Goal: Ask a question

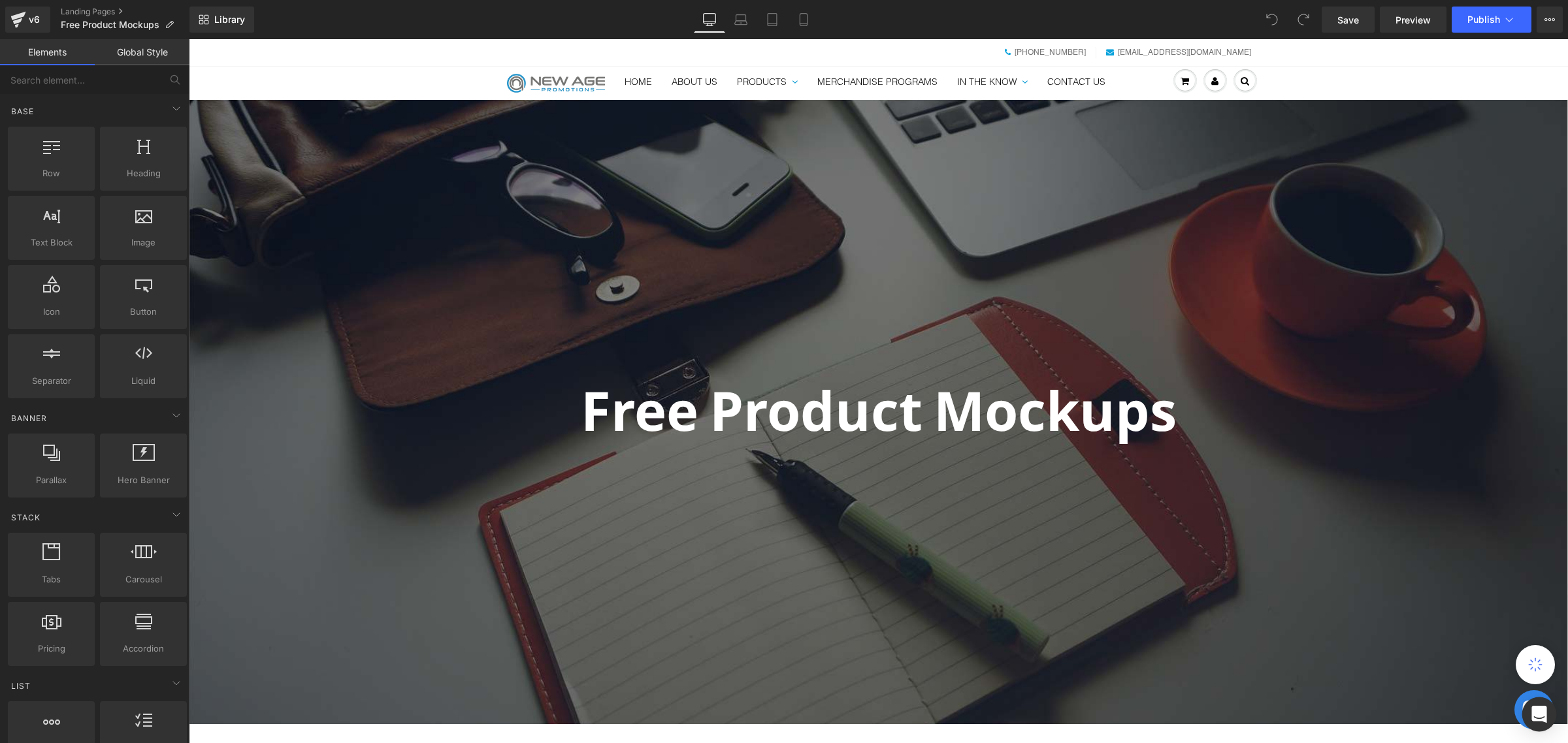
click at [1552, 709] on div "Open Intercom Messenger" at bounding box center [1539, 714] width 35 height 35
click at [1539, 712] on icon "Open Intercom Messenger" at bounding box center [1539, 714] width 15 height 17
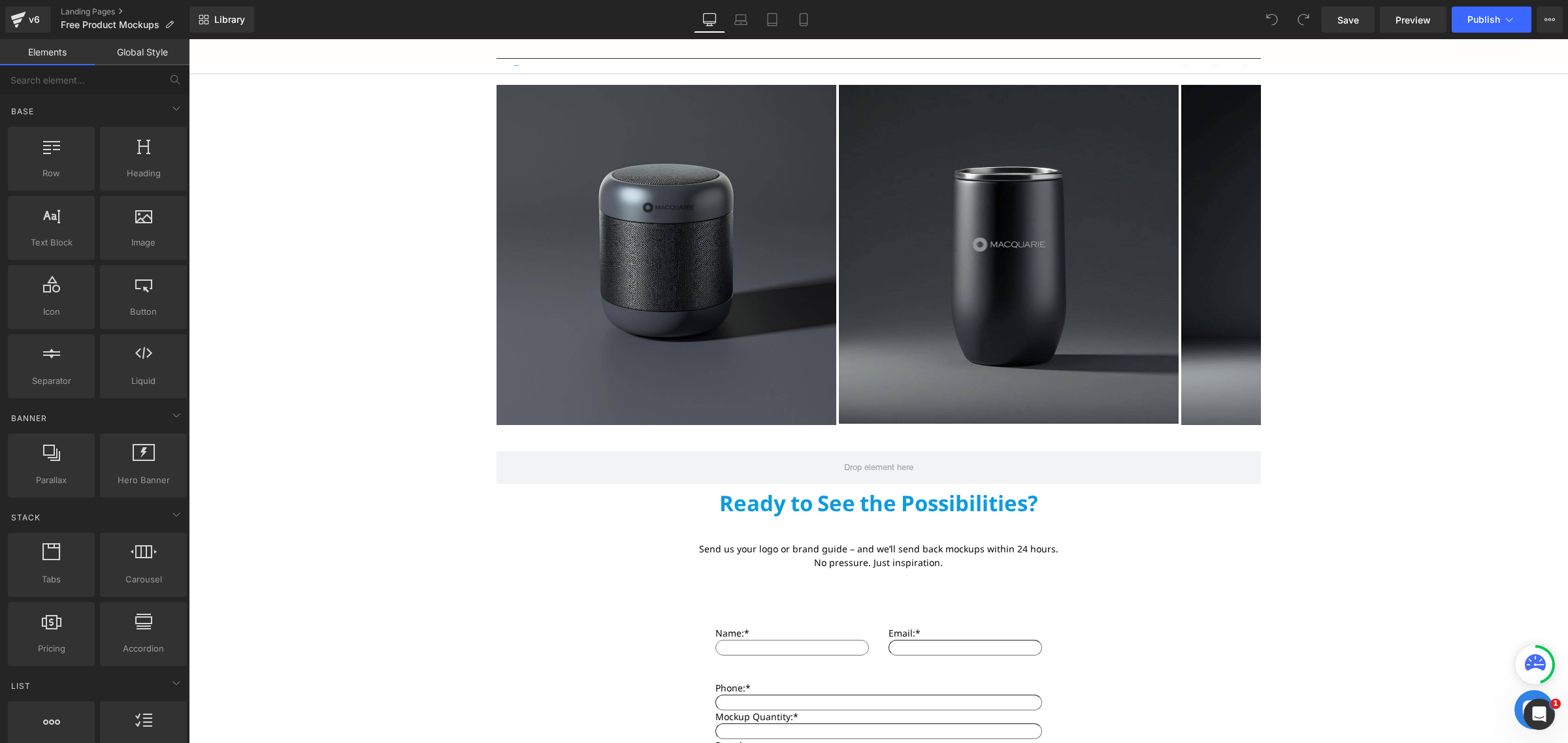
scroll to position [1959, 0]
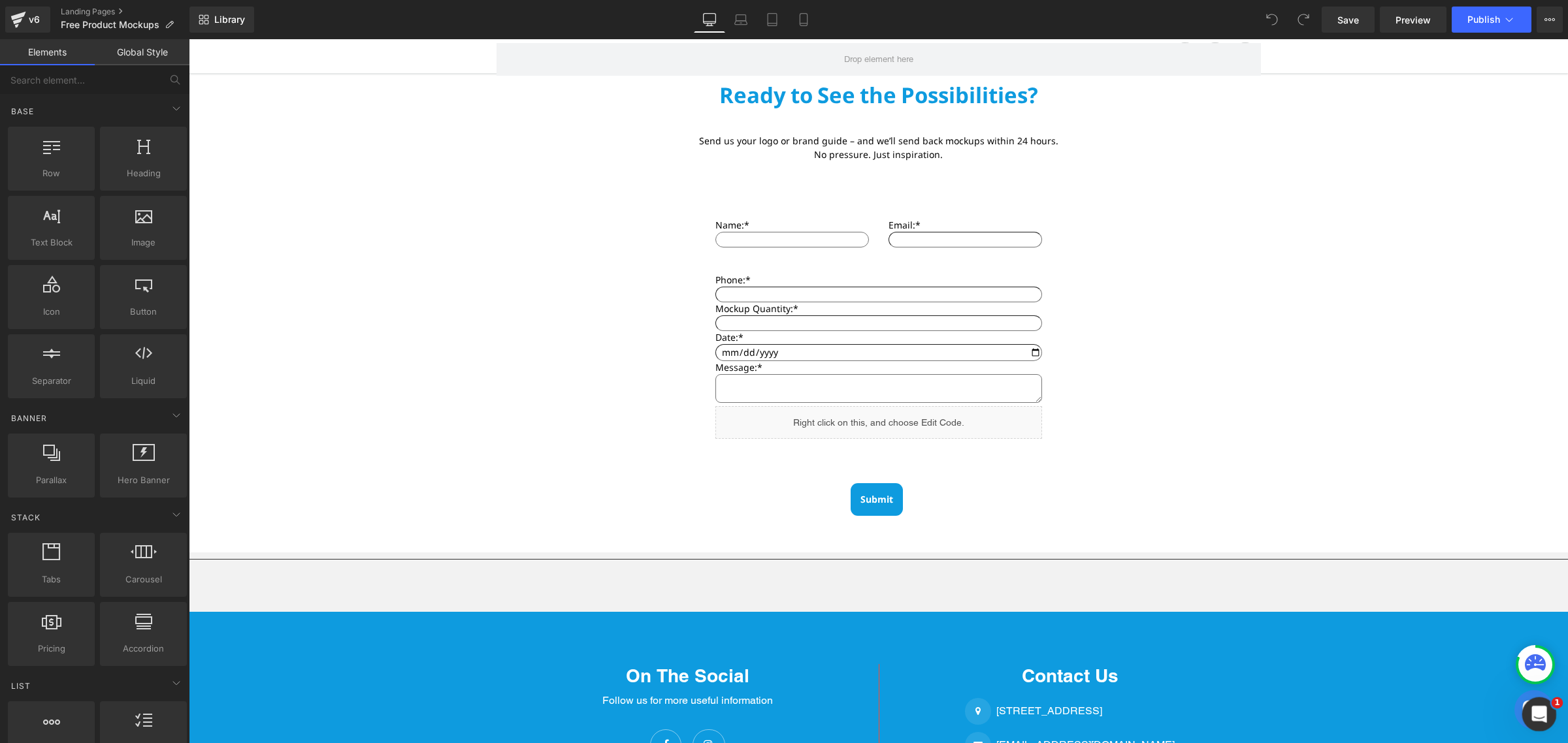
click at [1534, 724] on div "Open Intercom Messenger" at bounding box center [1537, 712] width 43 height 43
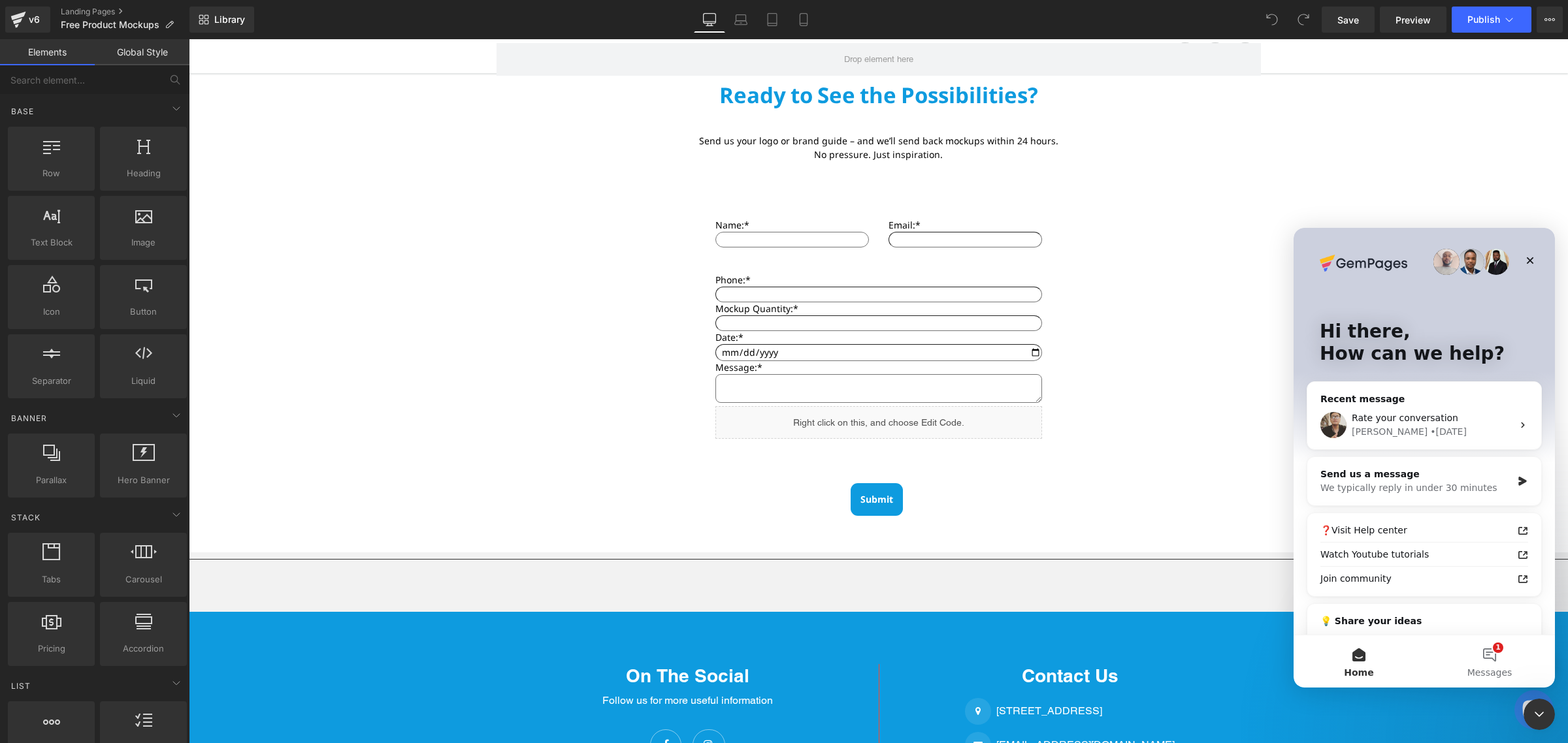
scroll to position [0, 0]
click at [1488, 664] on button "1 Messages" at bounding box center [1489, 661] width 131 height 52
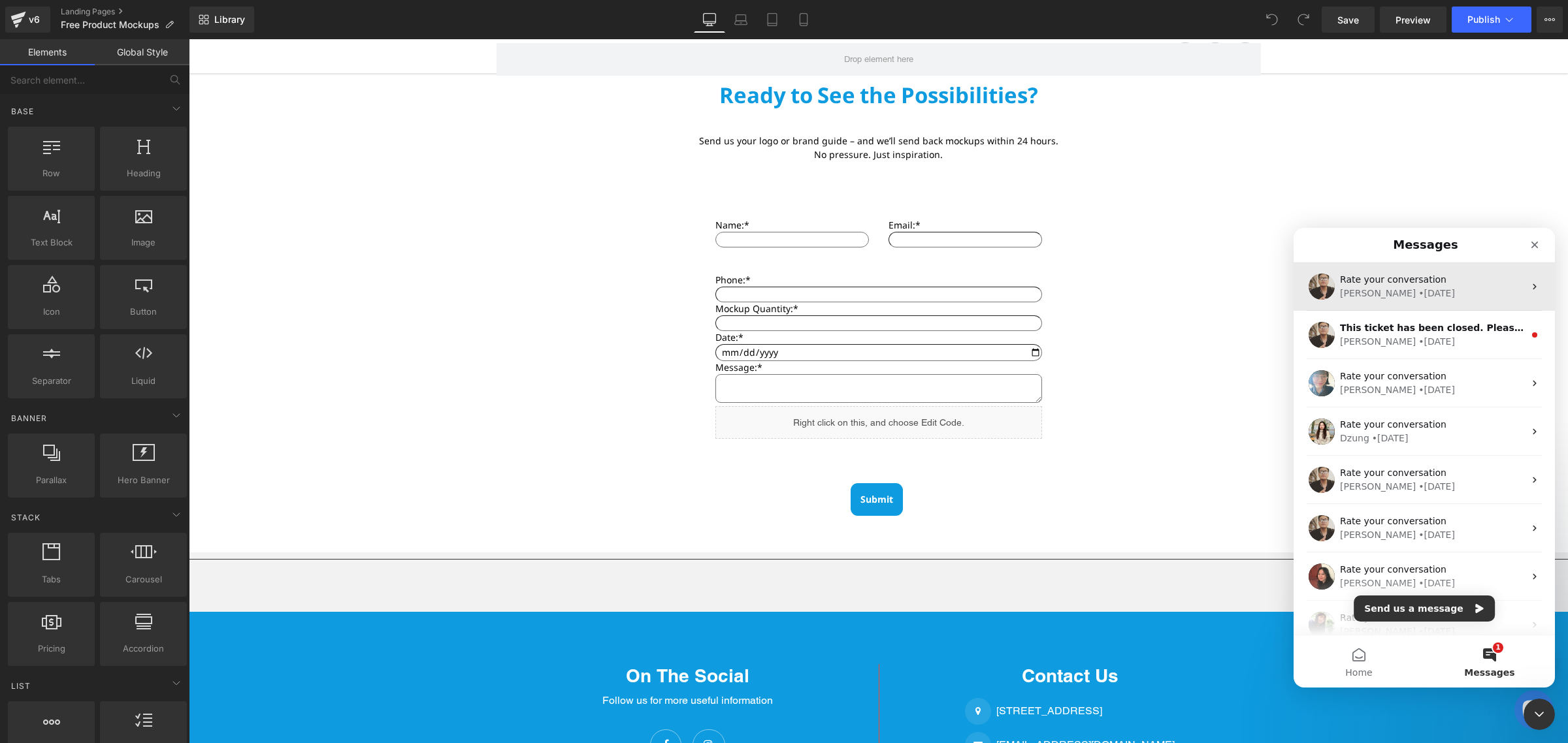
click at [1410, 284] on span "Rate your conversation" at bounding box center [1393, 279] width 107 height 10
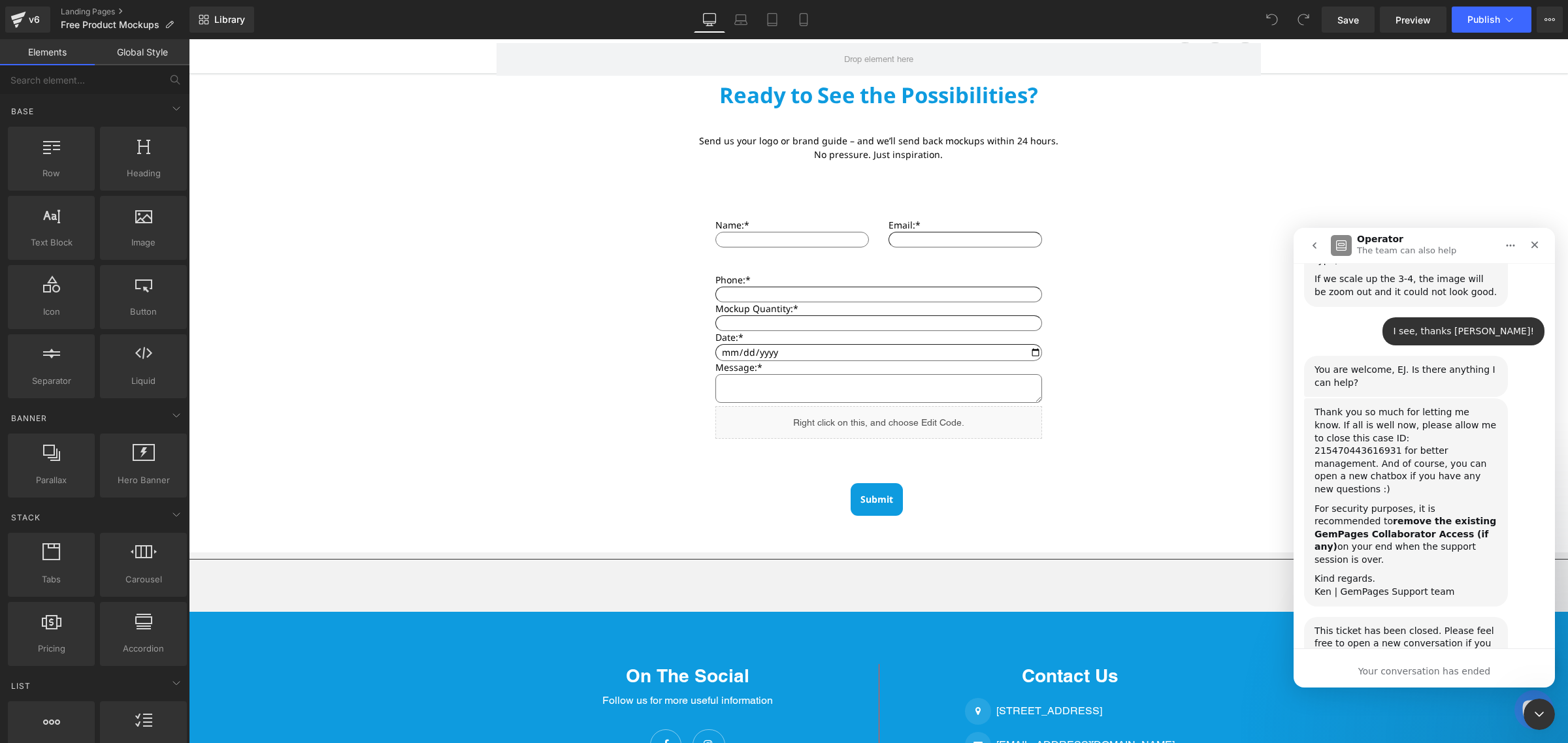
scroll to position [990, 0]
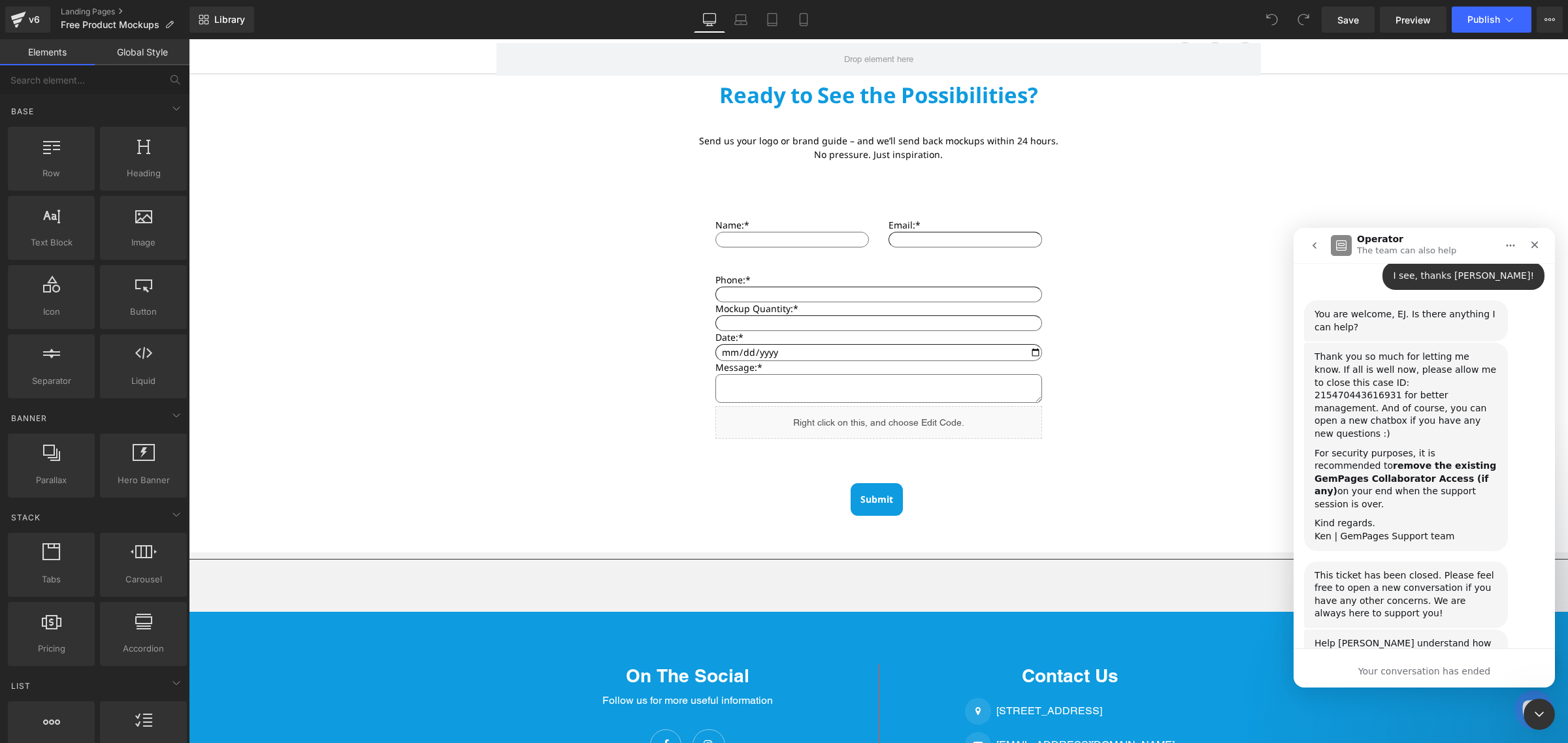
click at [1460, 708] on span "Amazing" at bounding box center [1457, 719] width 24 height 24
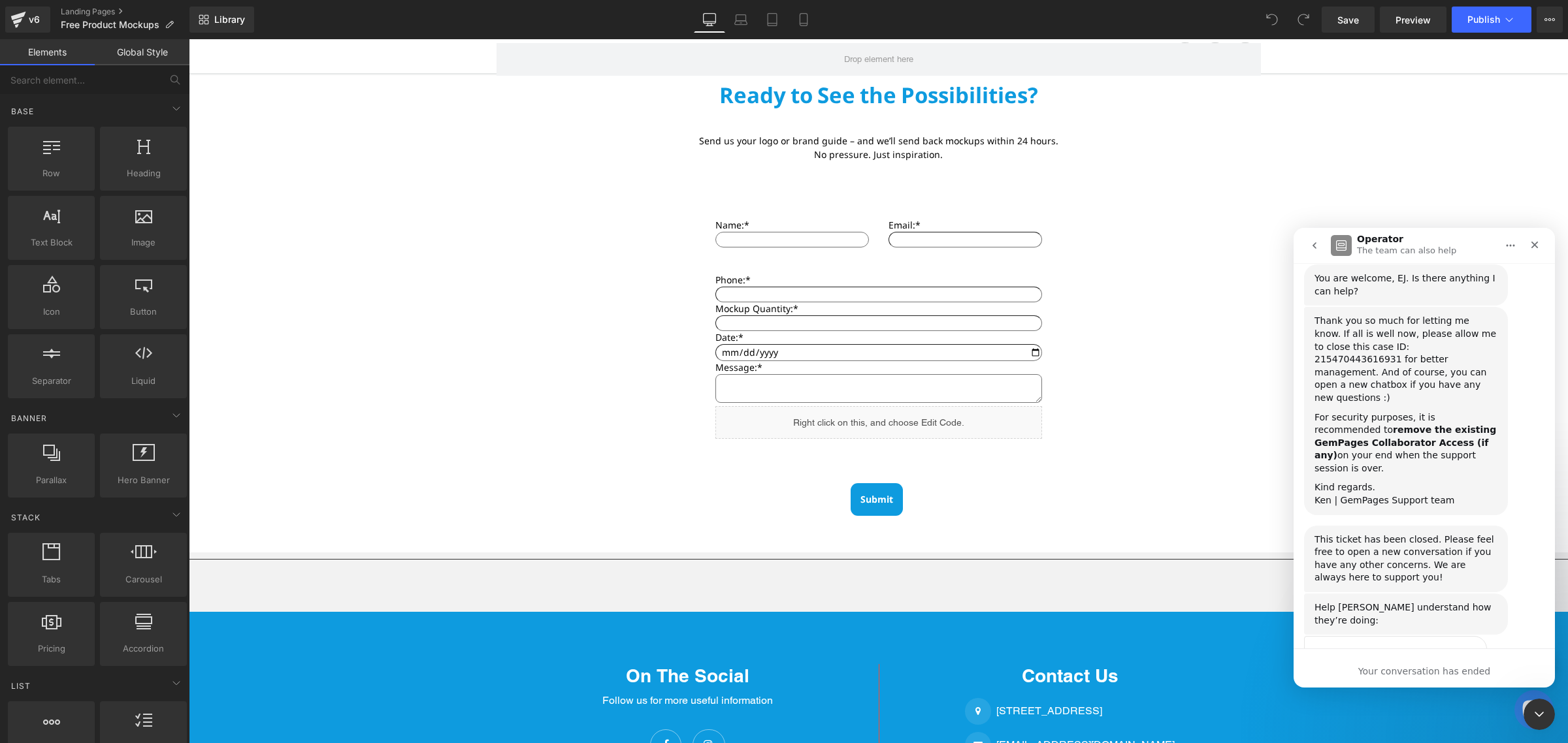
click at [1321, 248] on button "go back" at bounding box center [1315, 245] width 25 height 25
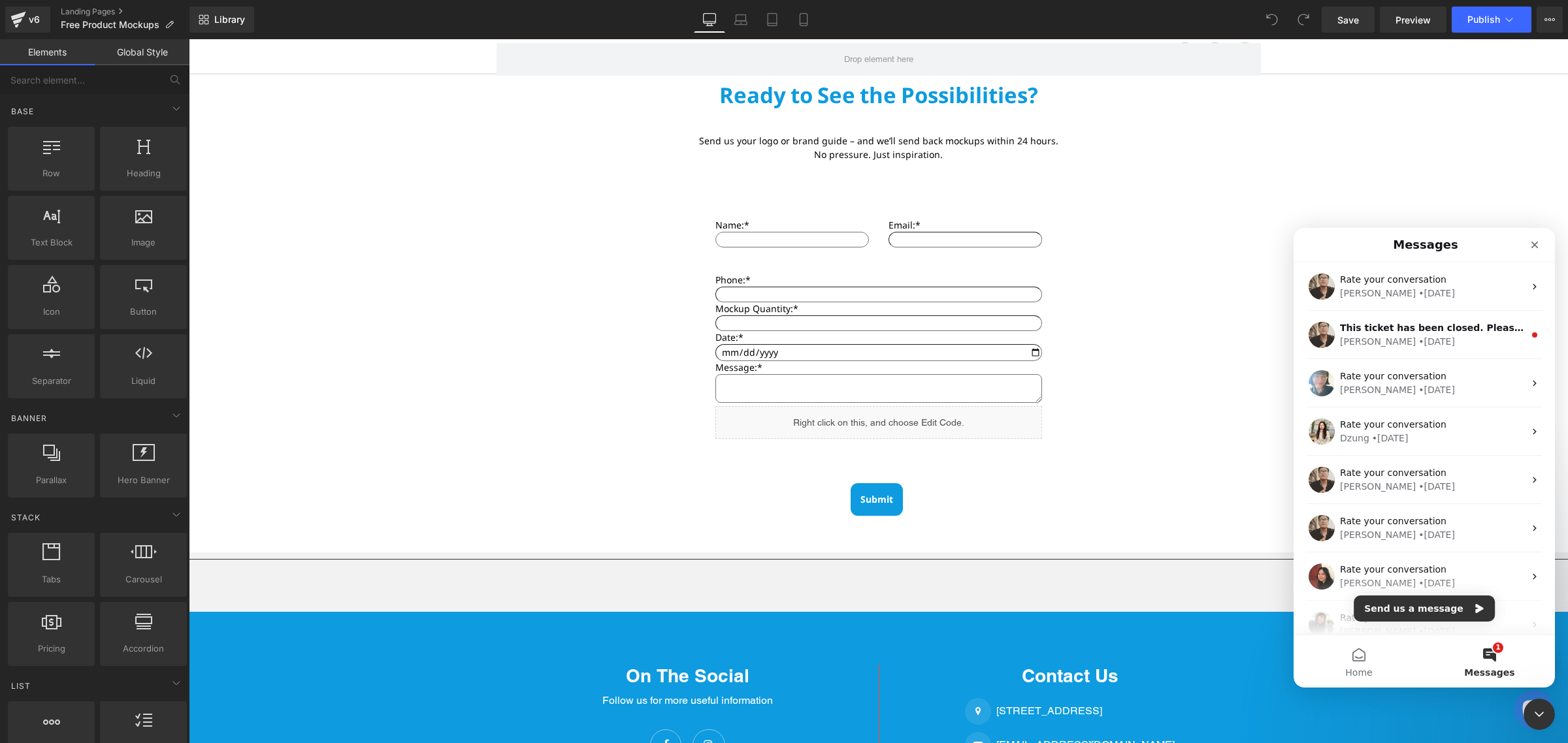
scroll to position [0, 0]
click at [1449, 613] on button "Send us a message" at bounding box center [1425, 609] width 141 height 26
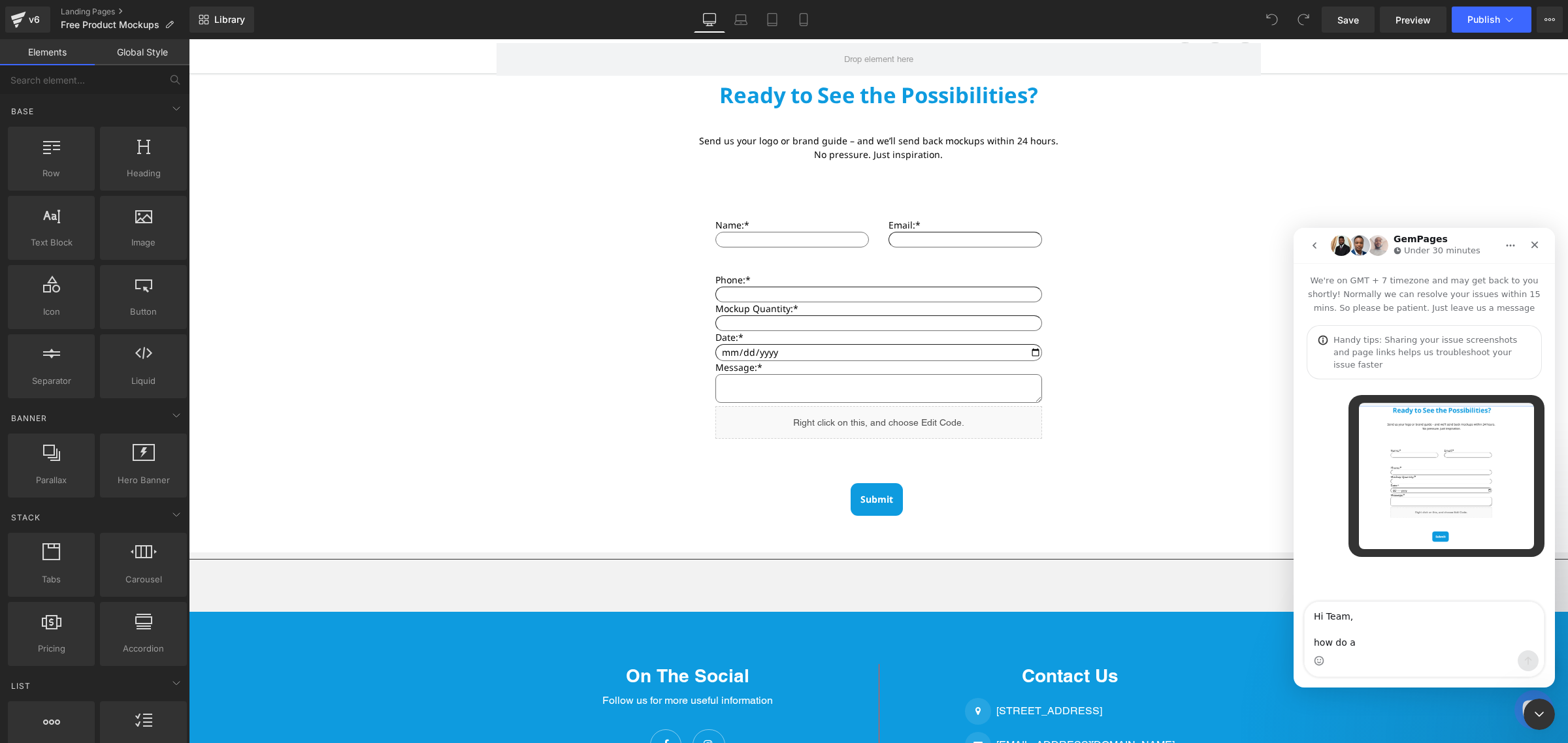
type textarea "Hi Team, how do ad"
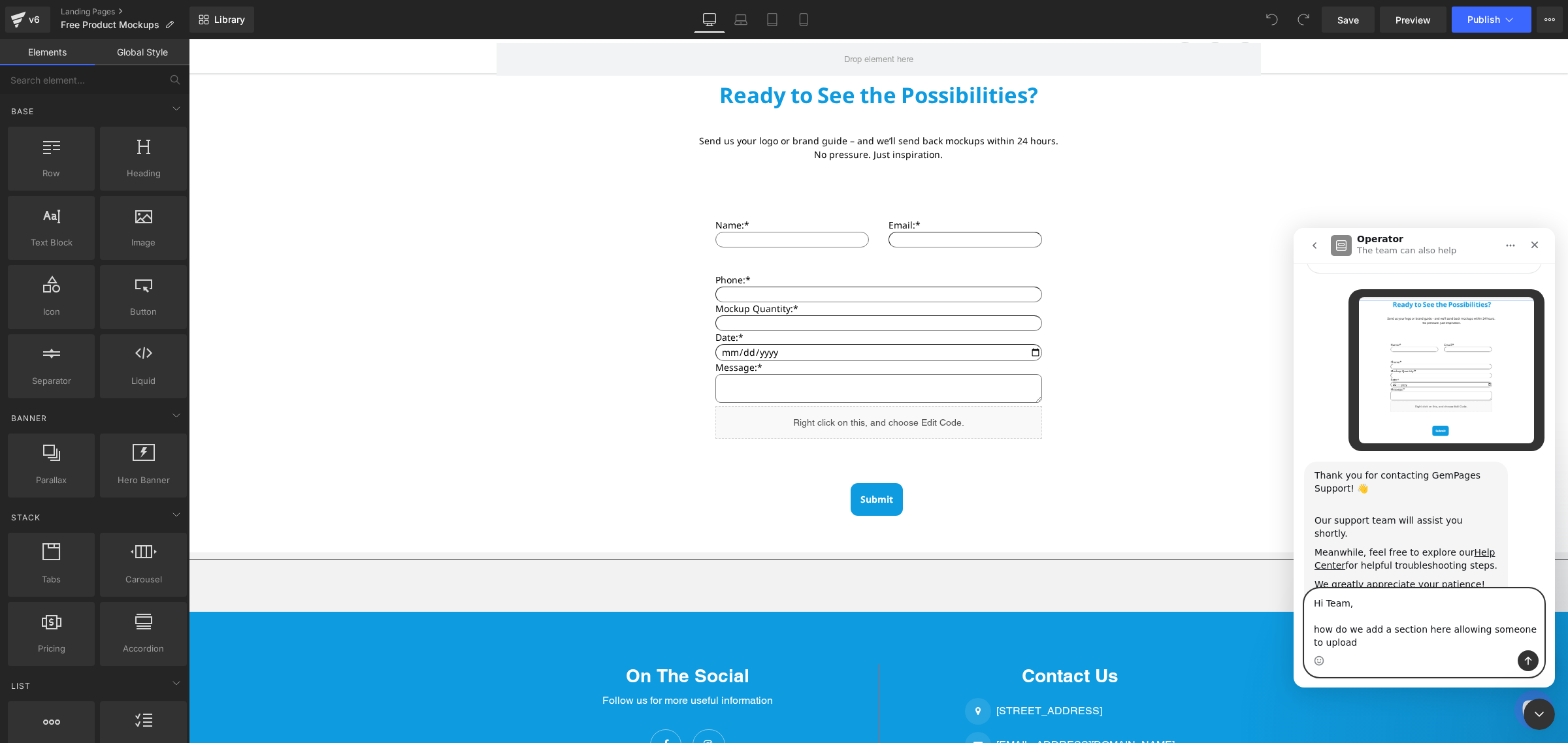
scroll to position [119, 0]
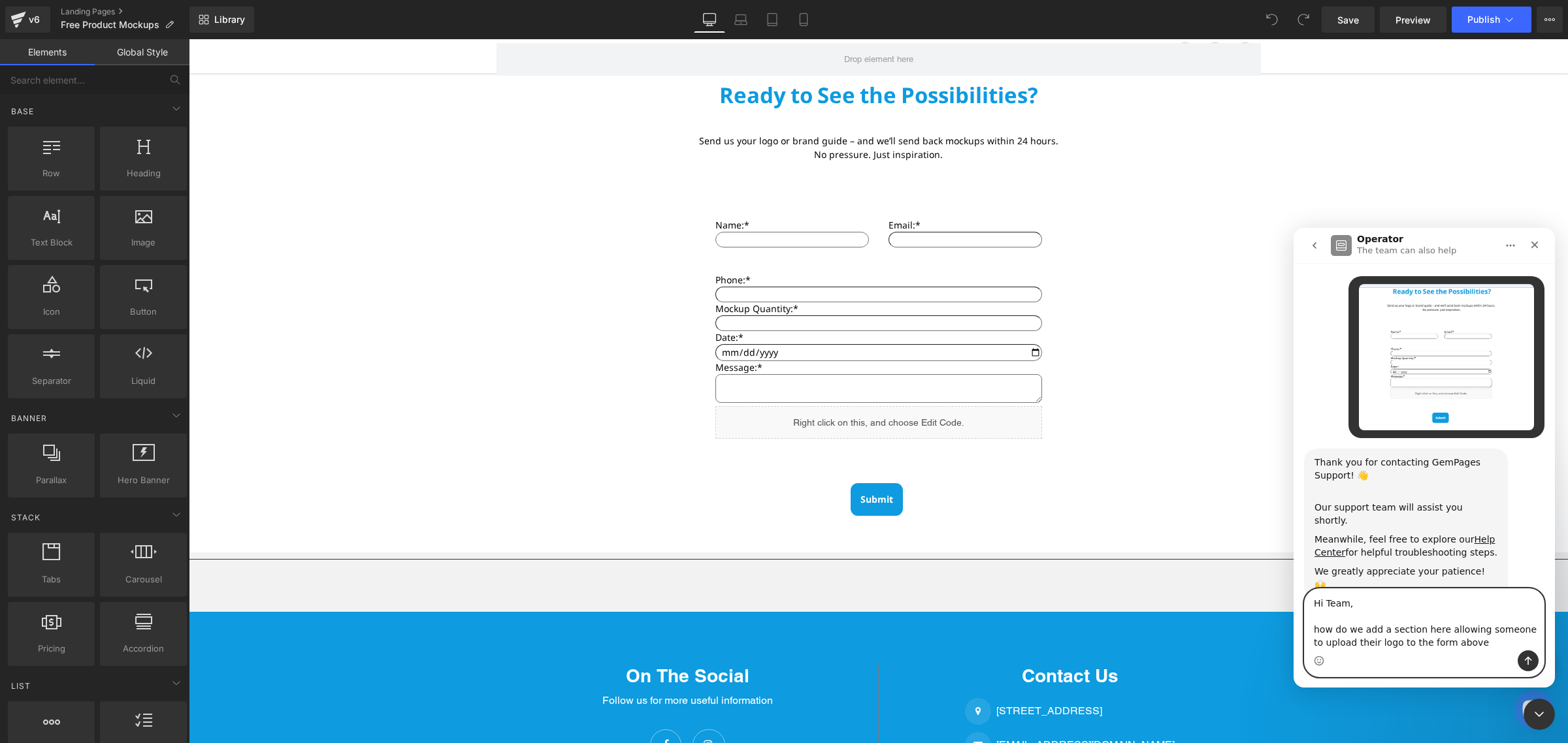
type textarea "Hi Team, how do we add a section here allowing someone to upload their logo to …"
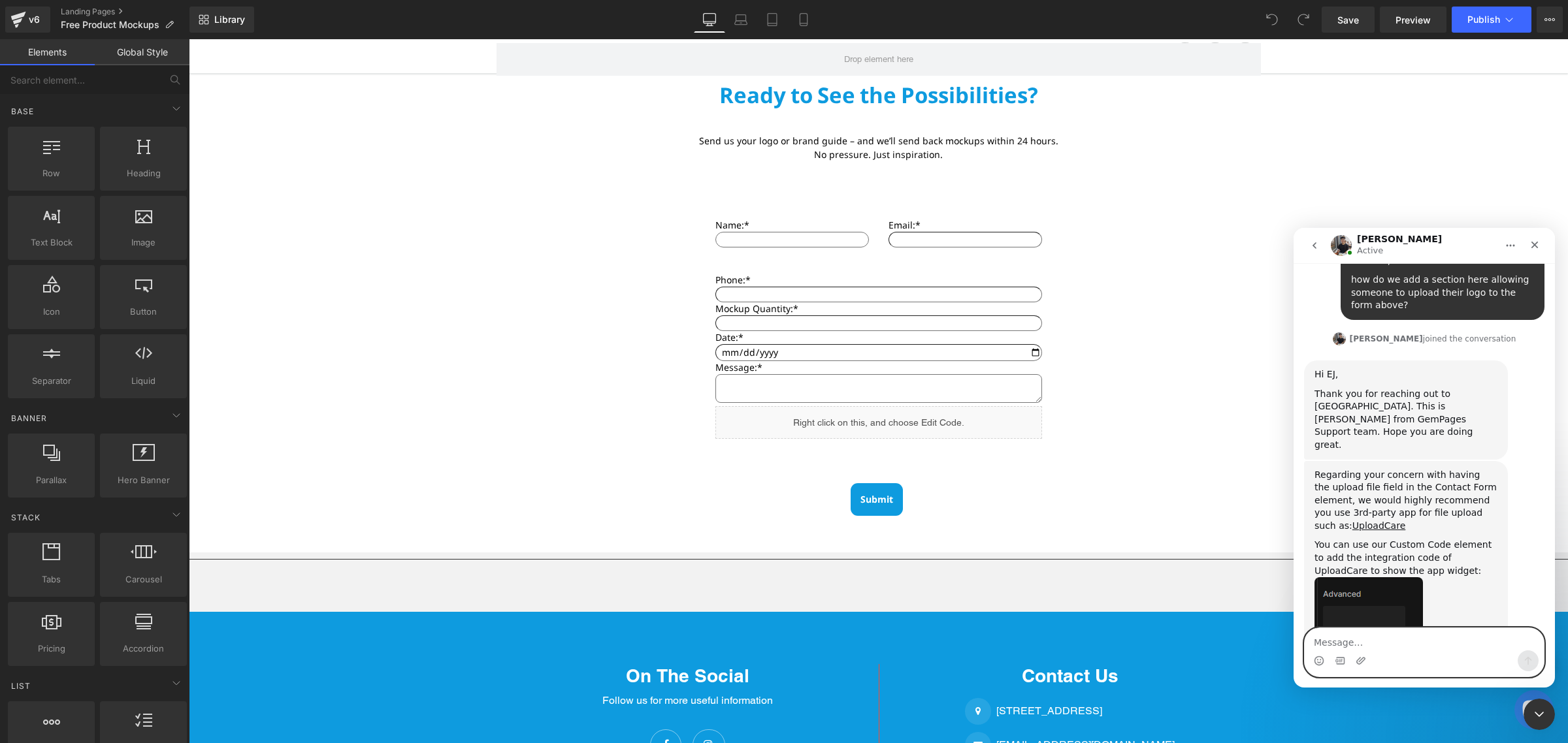
scroll to position [530, 0]
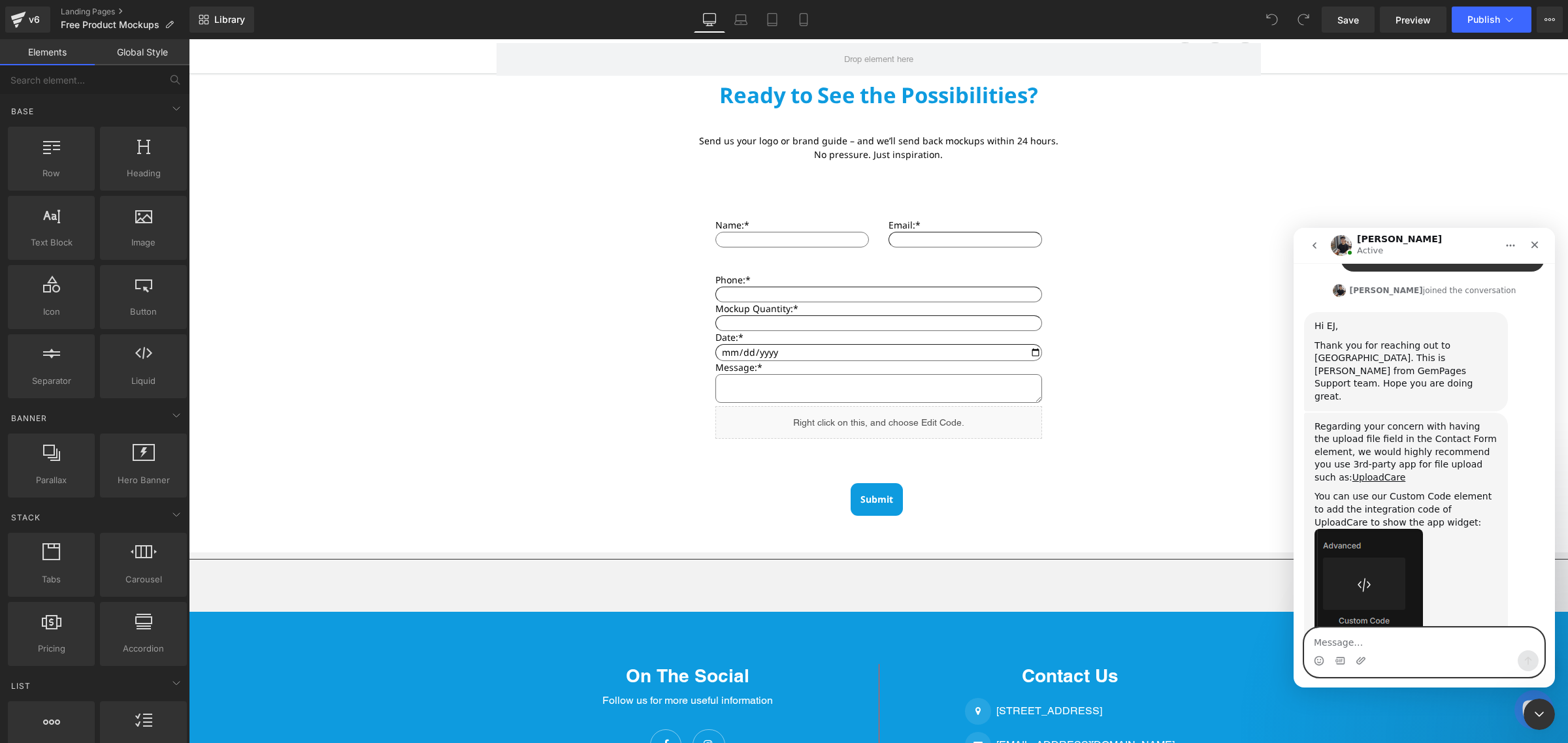
click at [1373, 634] on textarea "Message…" at bounding box center [1424, 639] width 239 height 22
type textarea "Thank you!"
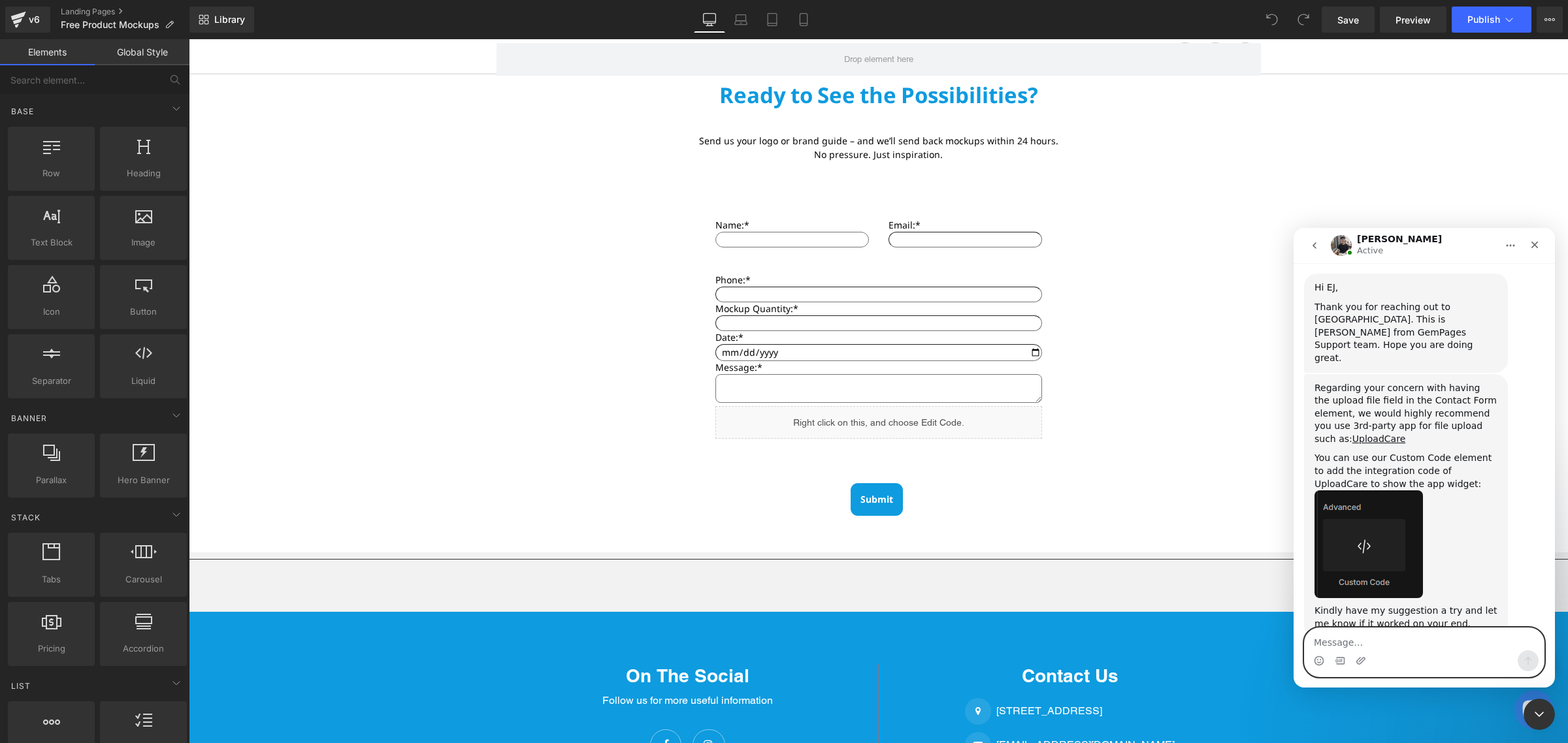
scroll to position [619, 0]
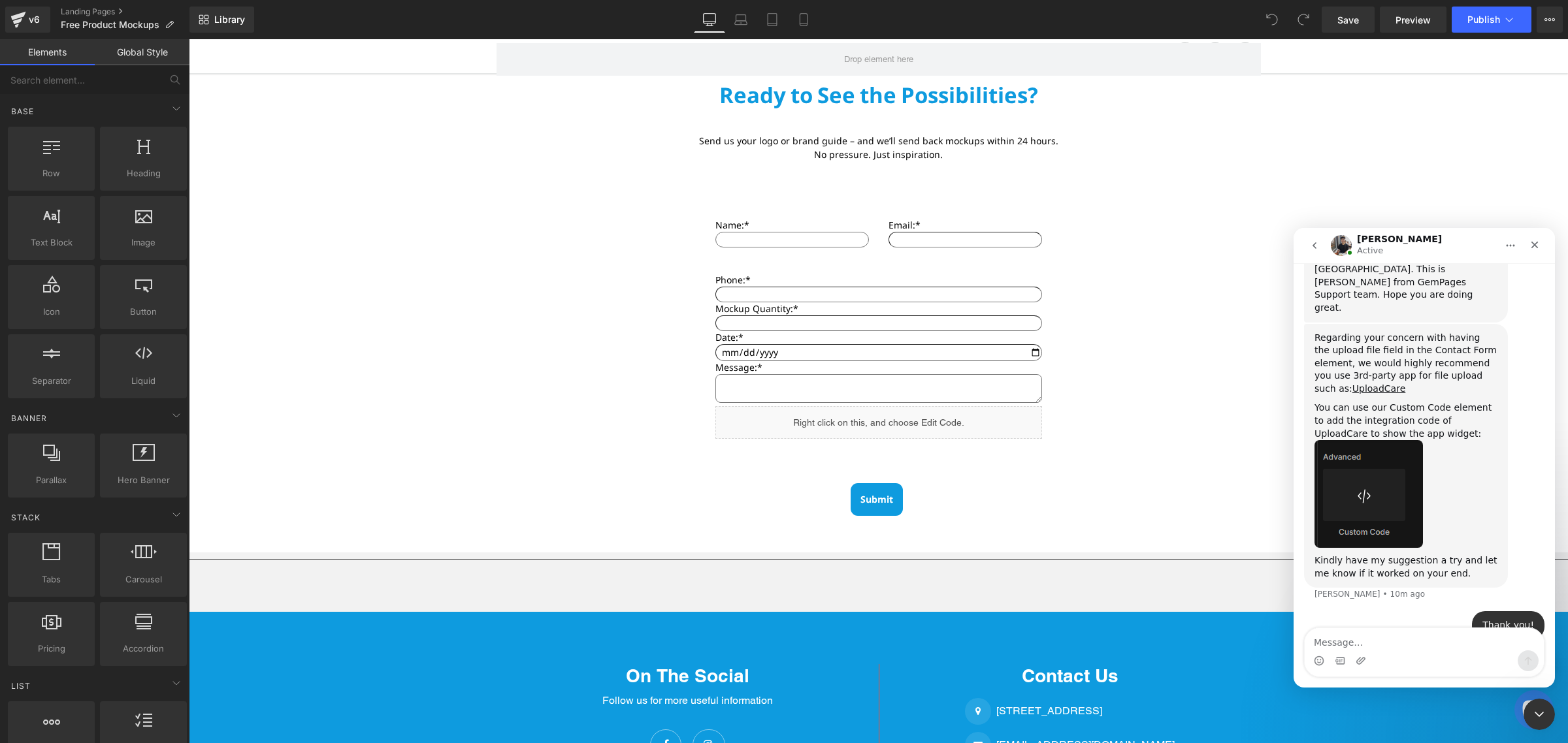
click at [1380, 440] on img "Tony says…" at bounding box center [1369, 494] width 109 height 108
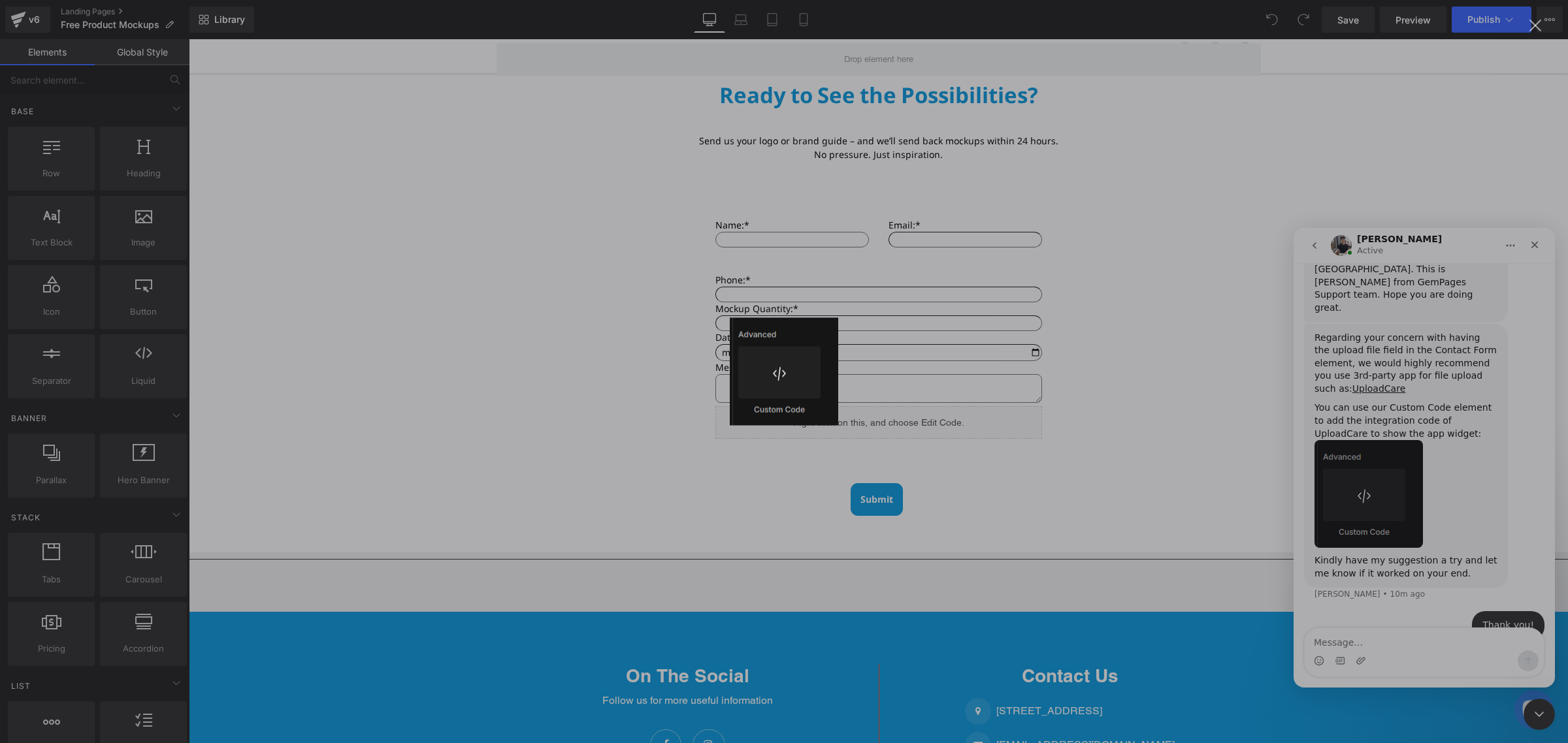
click at [1164, 337] on div "Intercom messenger" at bounding box center [784, 372] width 1568 height 743
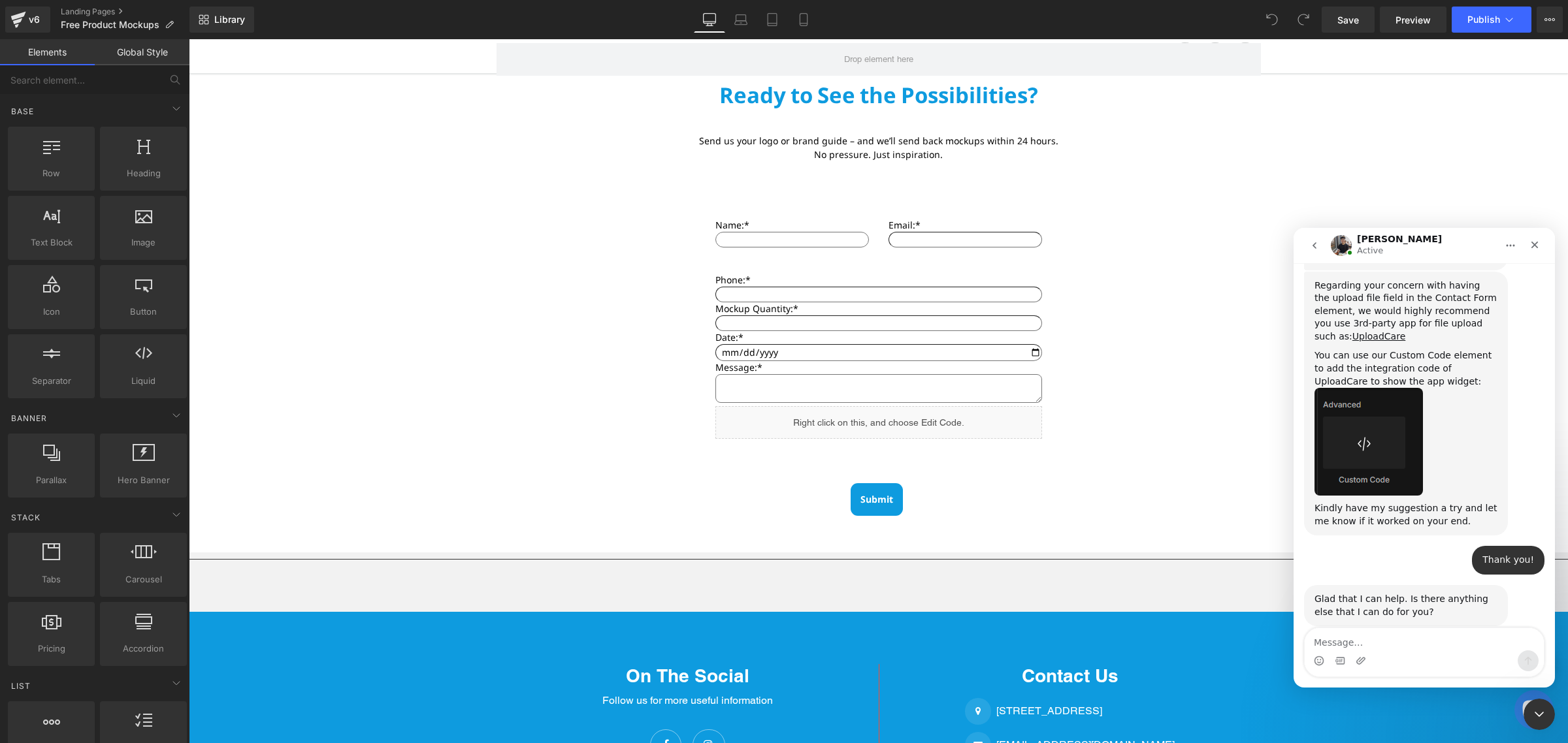
scroll to position [642, 0]
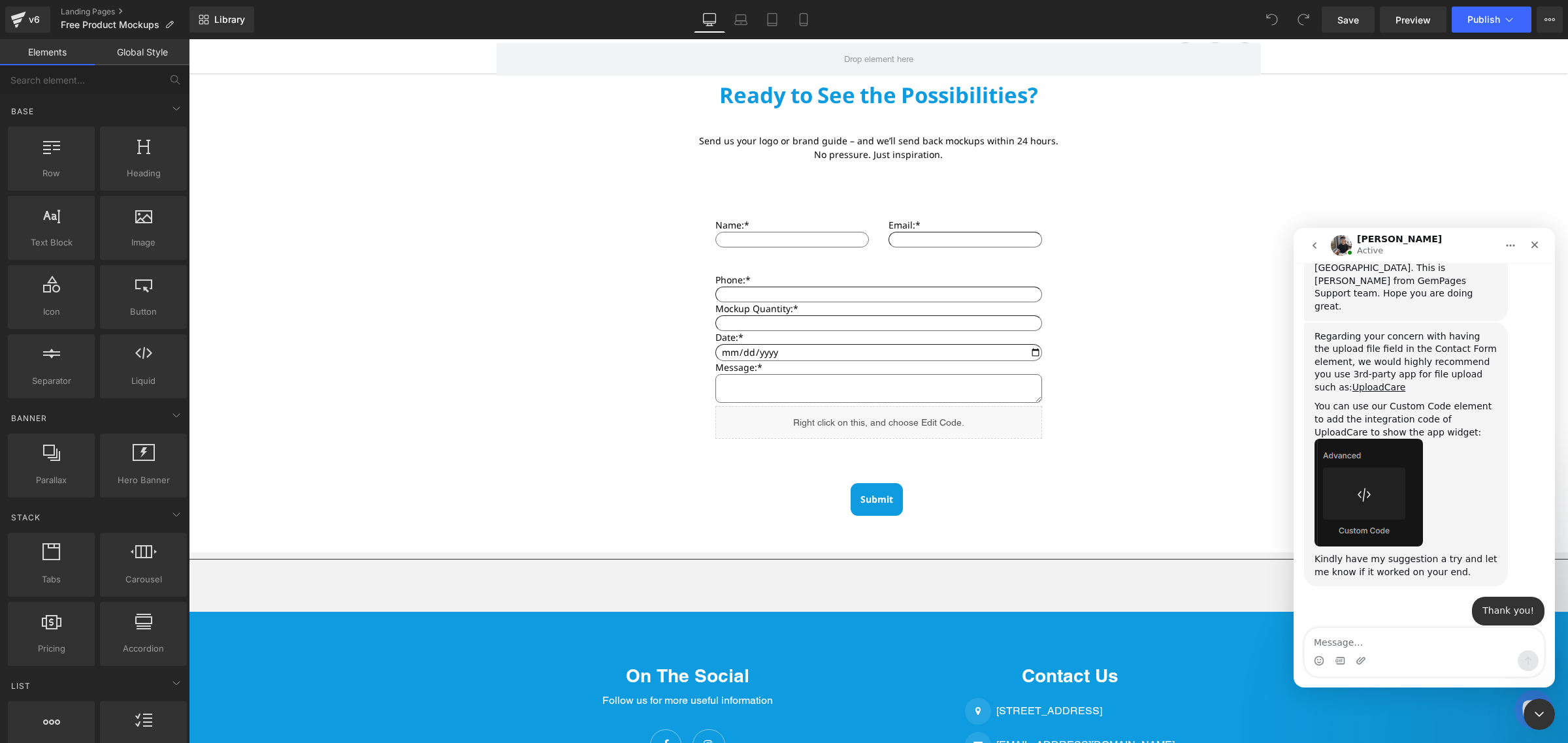
click at [102, 392] on div at bounding box center [784, 352] width 1568 height 704
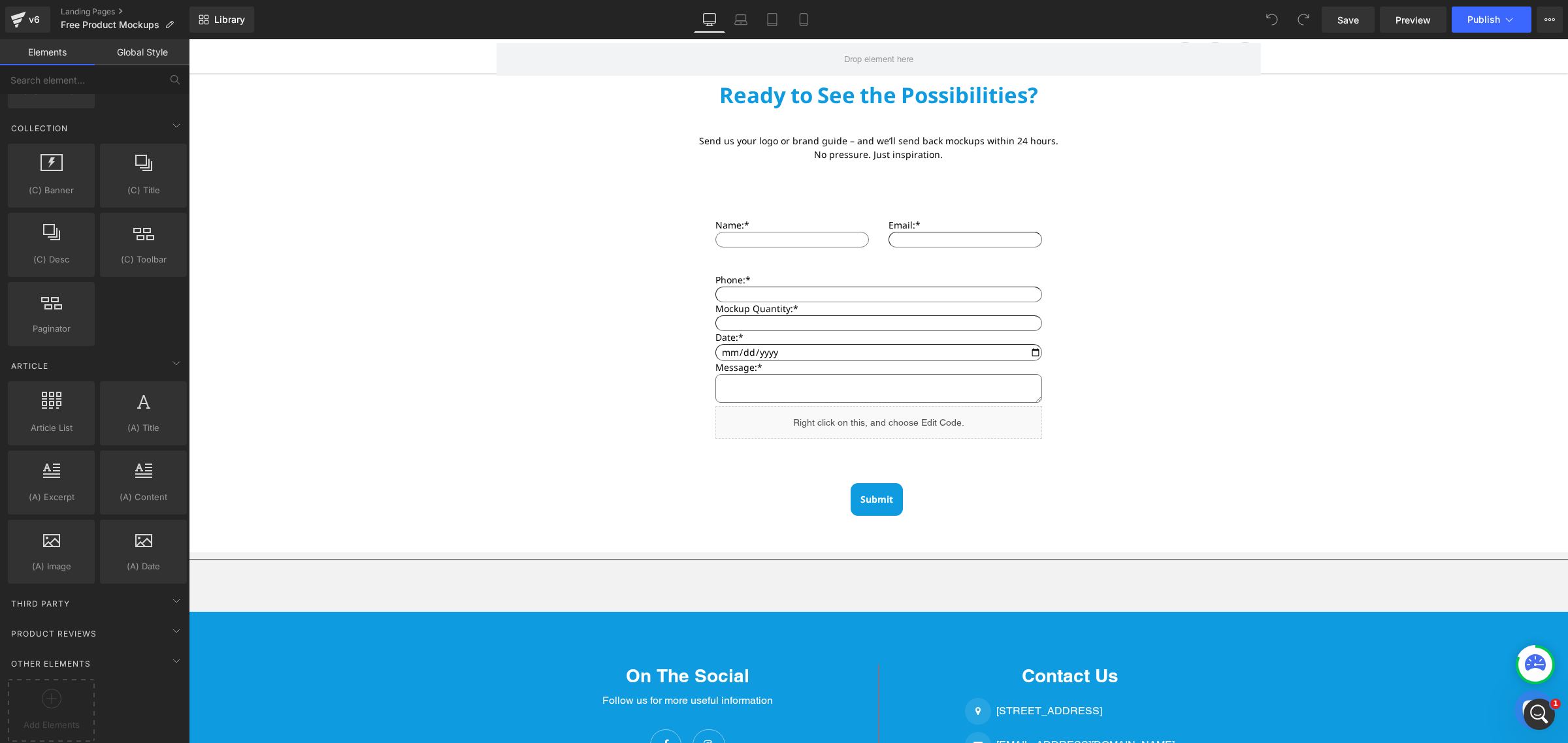
scroll to position [2176, 0]
click at [112, 592] on div "Third Party" at bounding box center [98, 604] width 185 height 26
click at [141, 591] on div "Third Party" at bounding box center [98, 604] width 185 height 26
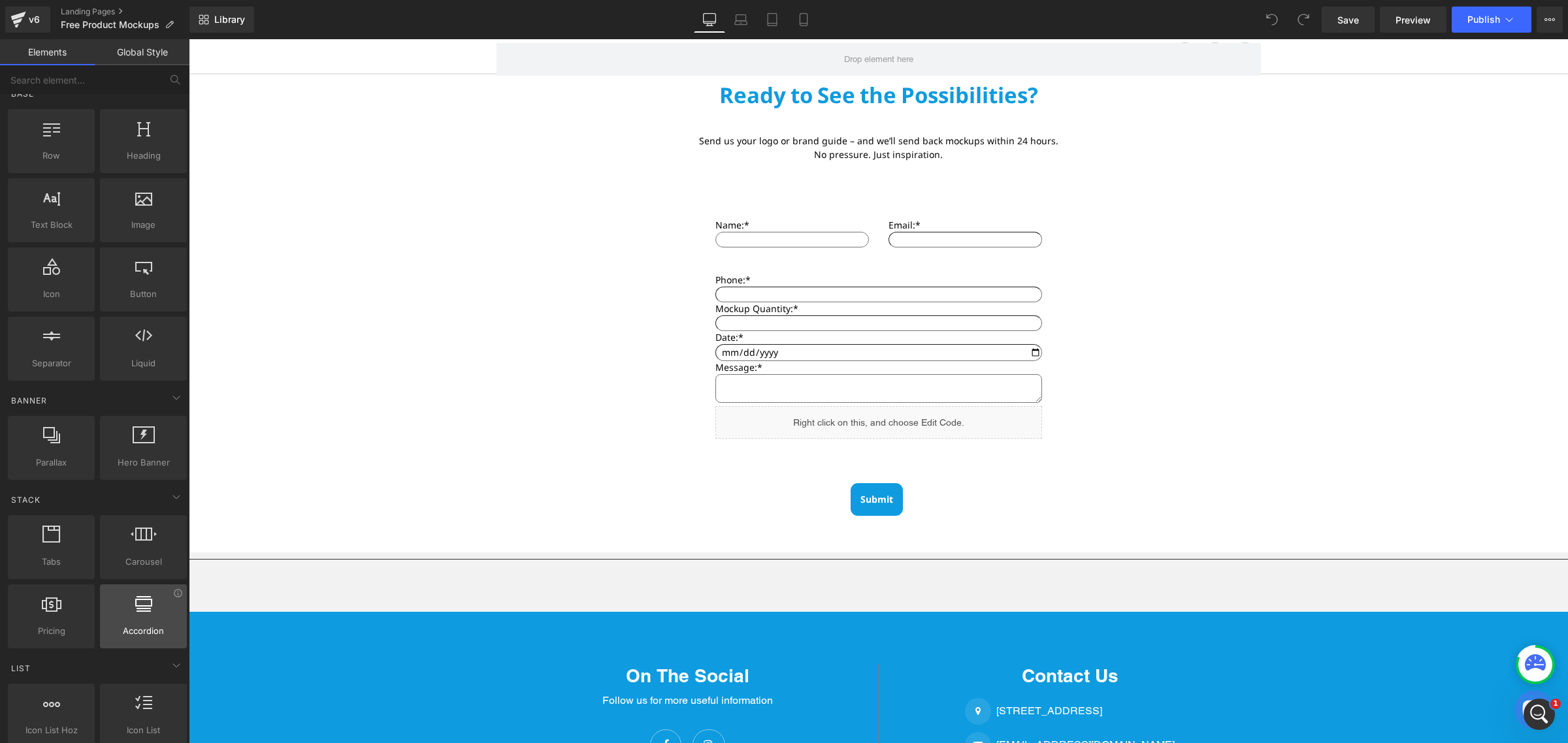
scroll to position [0, 0]
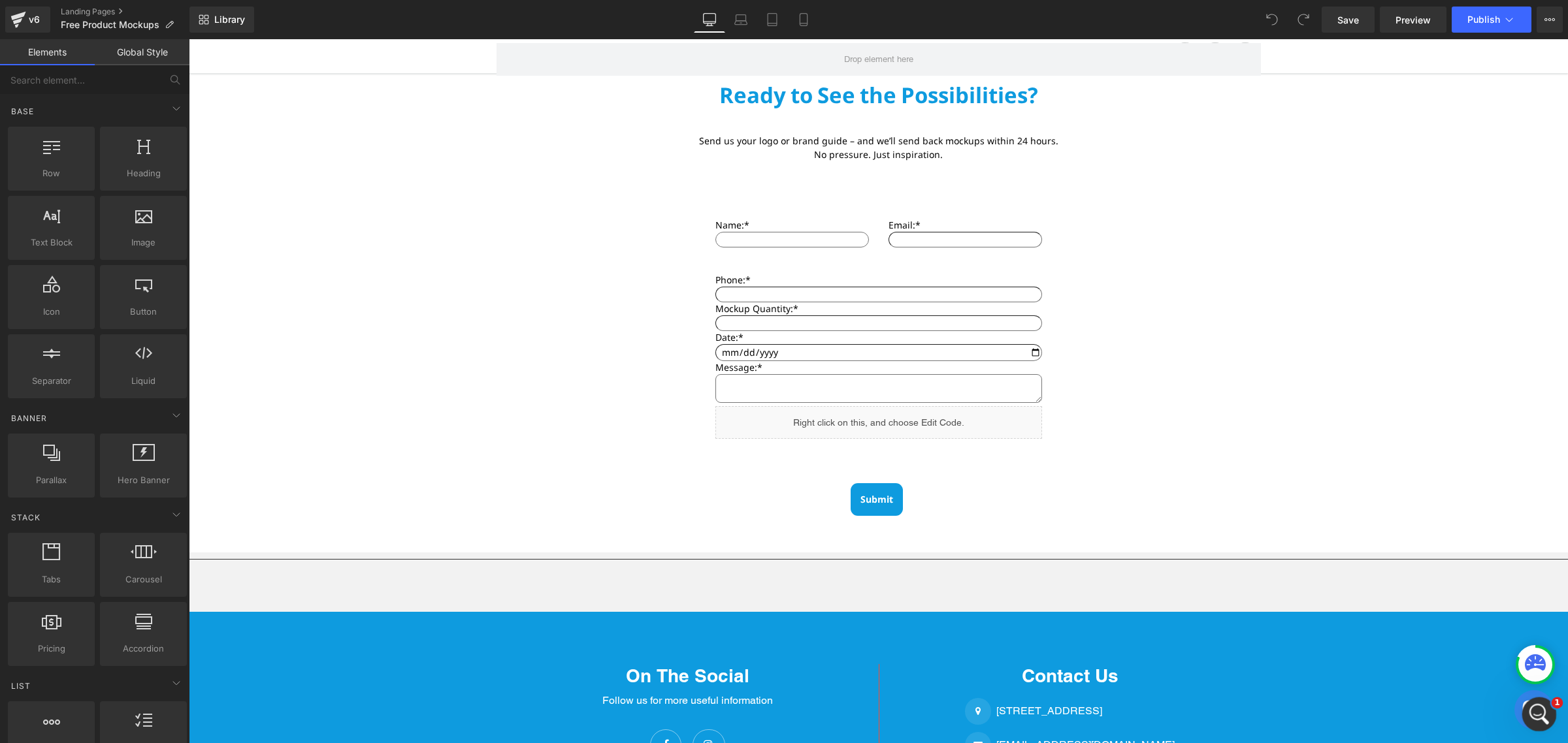
click at [1539, 710] on icon "Open Intercom Messenger" at bounding box center [1537, 712] width 22 height 22
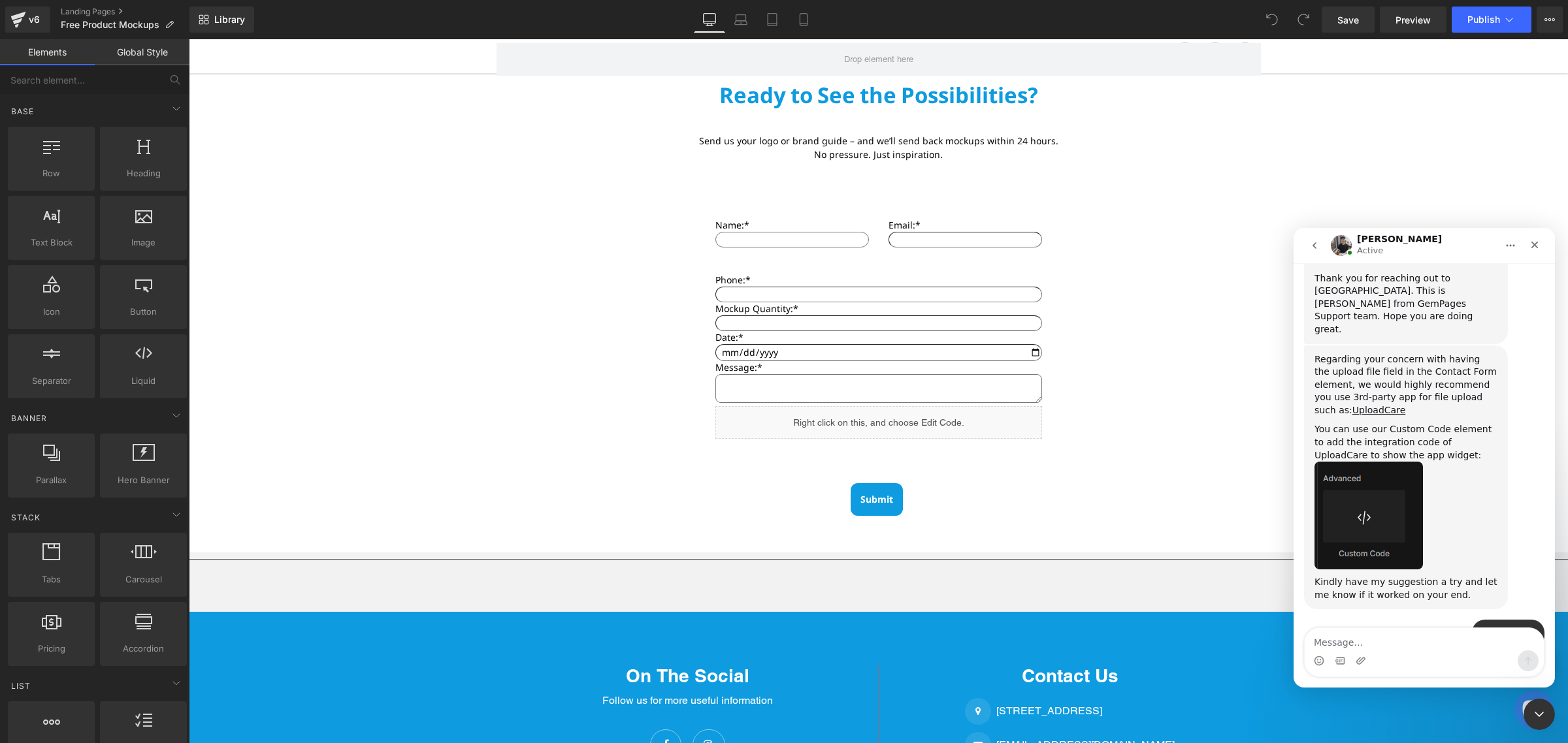
scroll to position [621, 0]
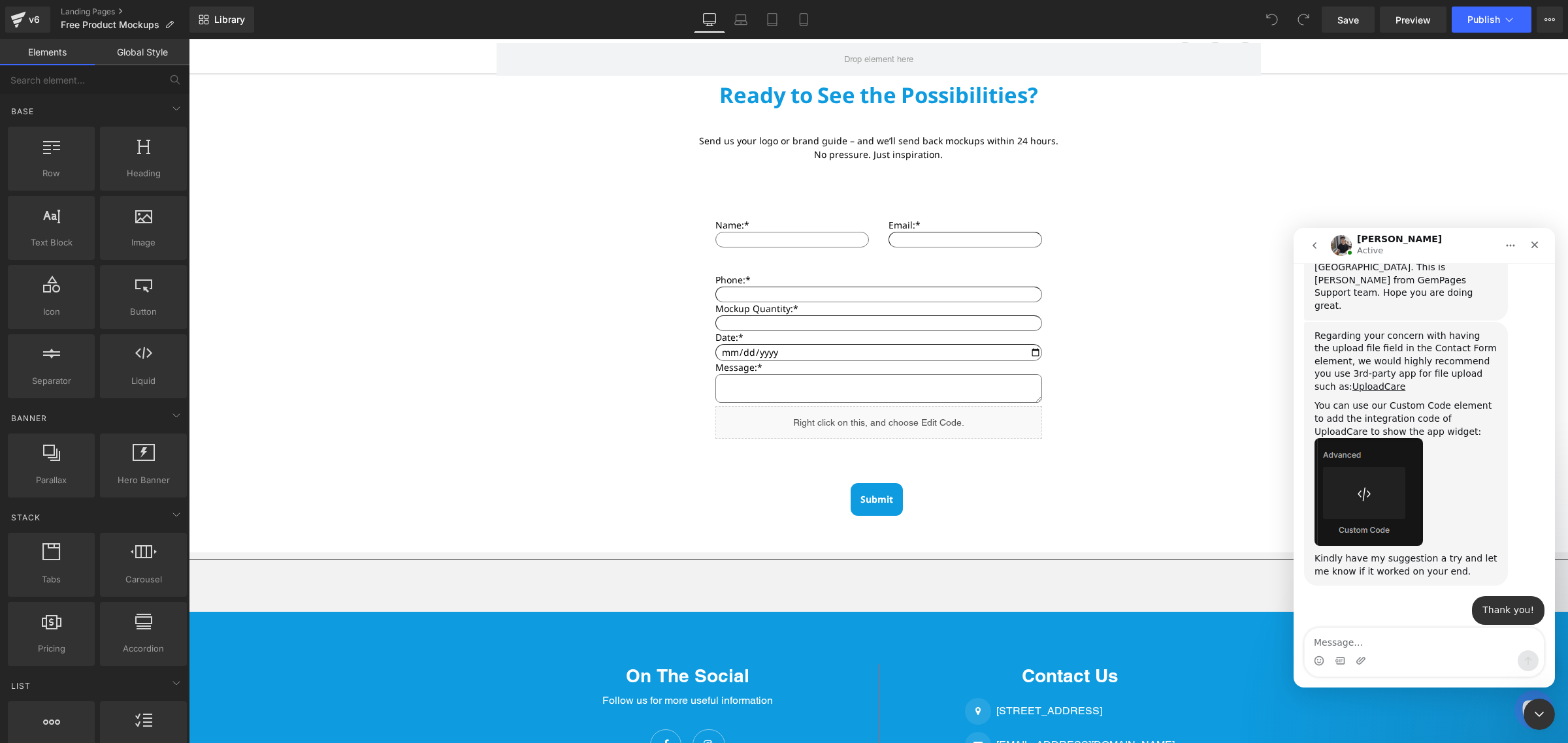
click at [1500, 640] on textarea "Message…" at bounding box center [1424, 639] width 239 height 22
type textarea "W"
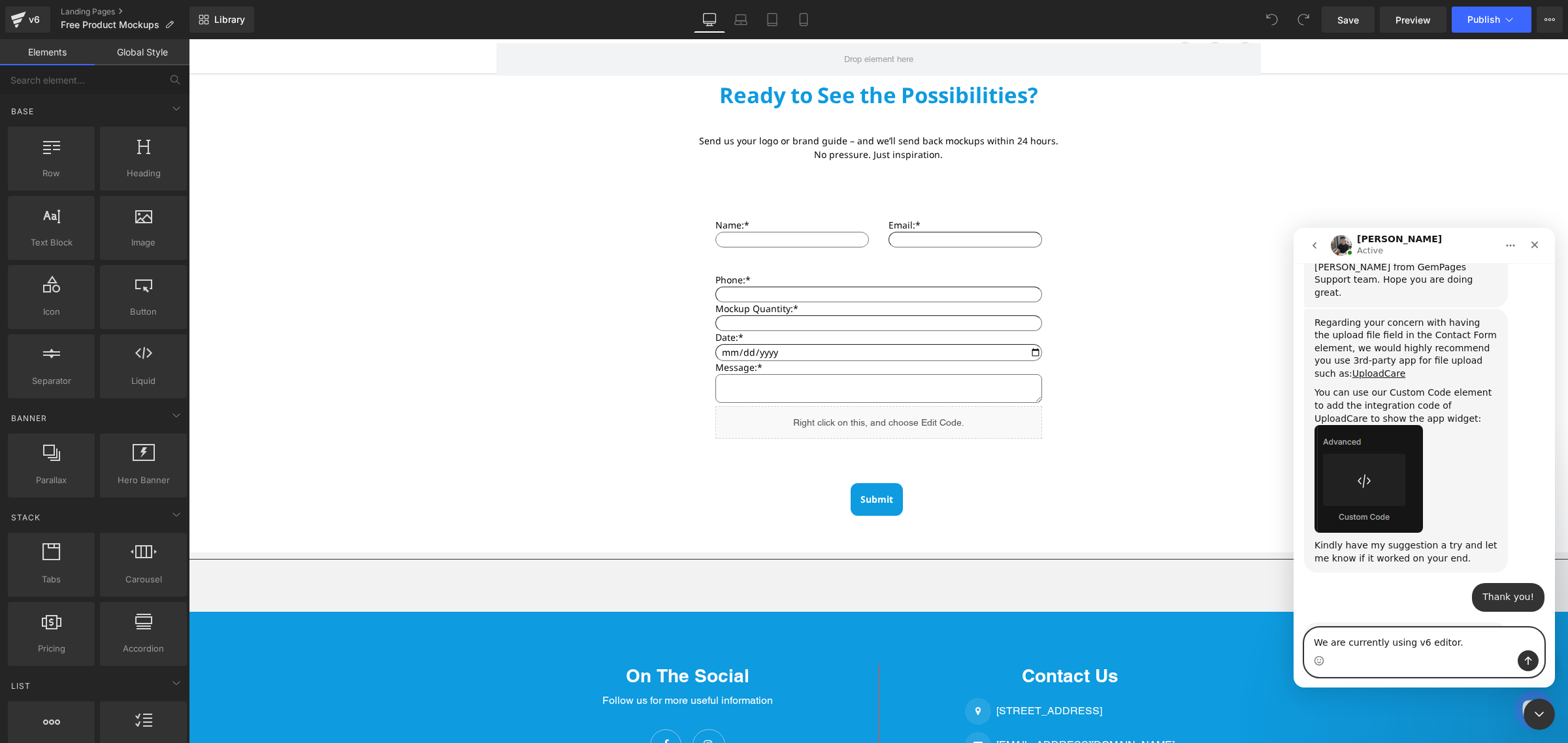
click at [1409, 639] on textarea "We are currently using v6 editor." at bounding box center [1424, 639] width 239 height 22
type textarea "We are currently using v6 editor. where could we see the advance custom code?"
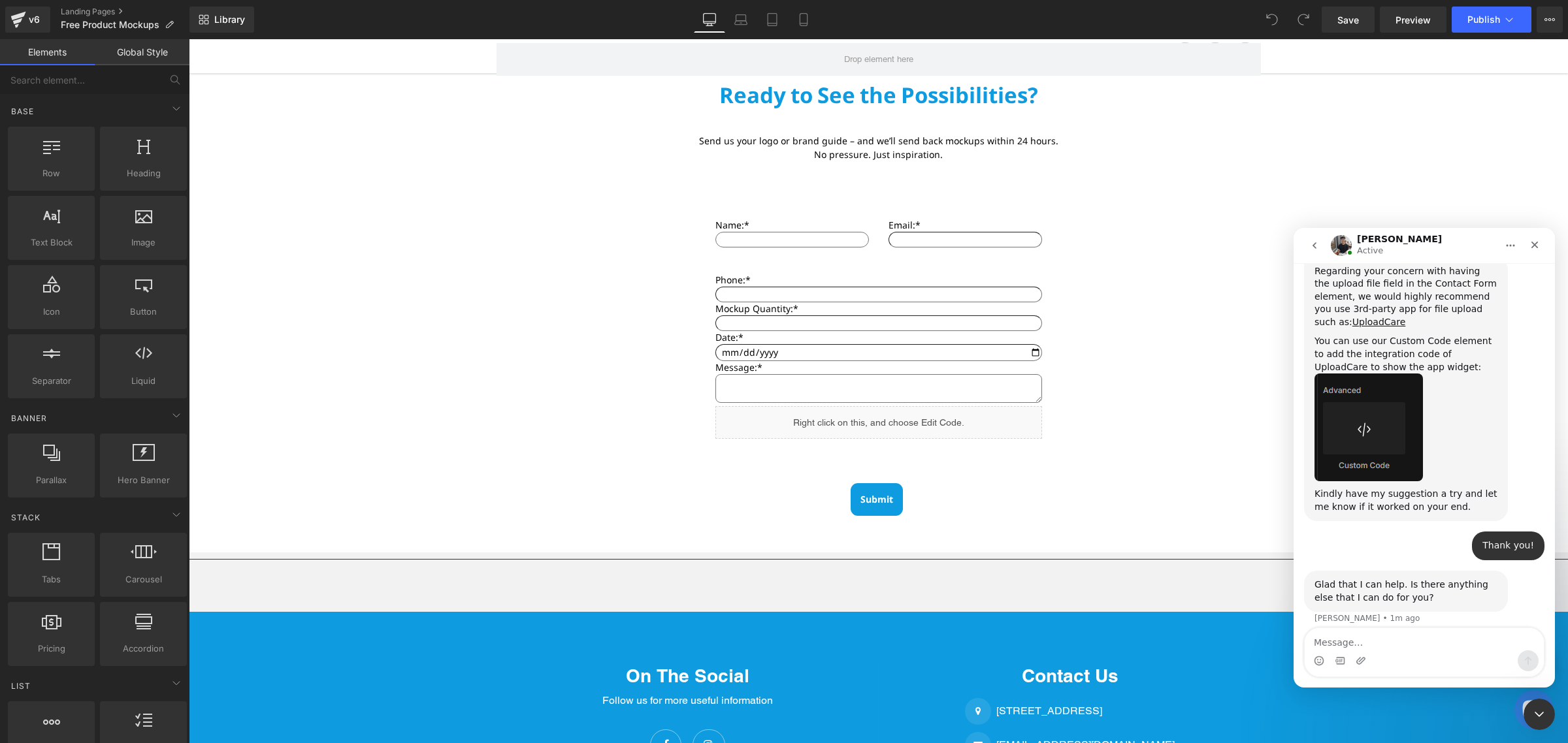
click at [105, 678] on div at bounding box center [784, 352] width 1568 height 704
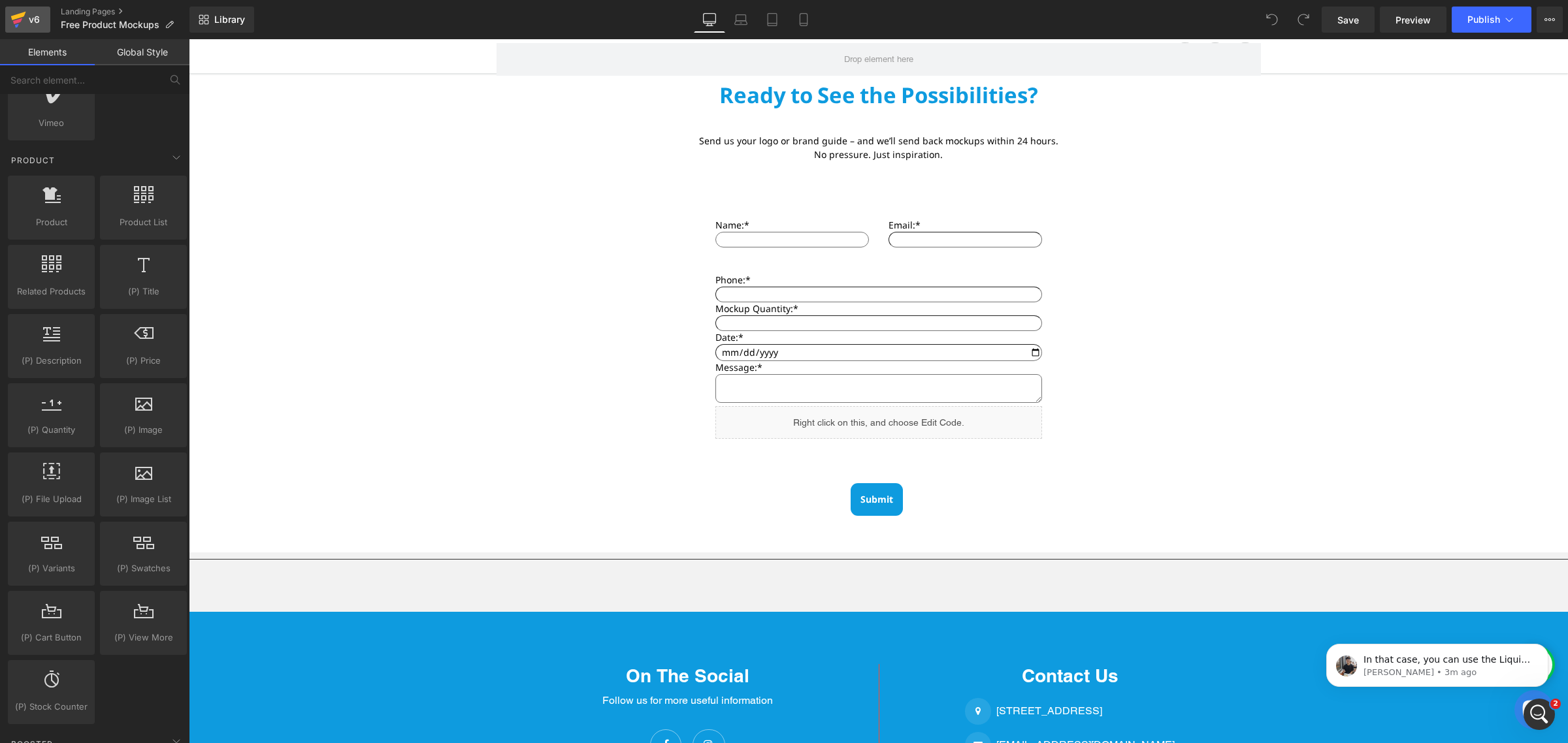
scroll to position [723, 0]
